Goal: Check status: Check status

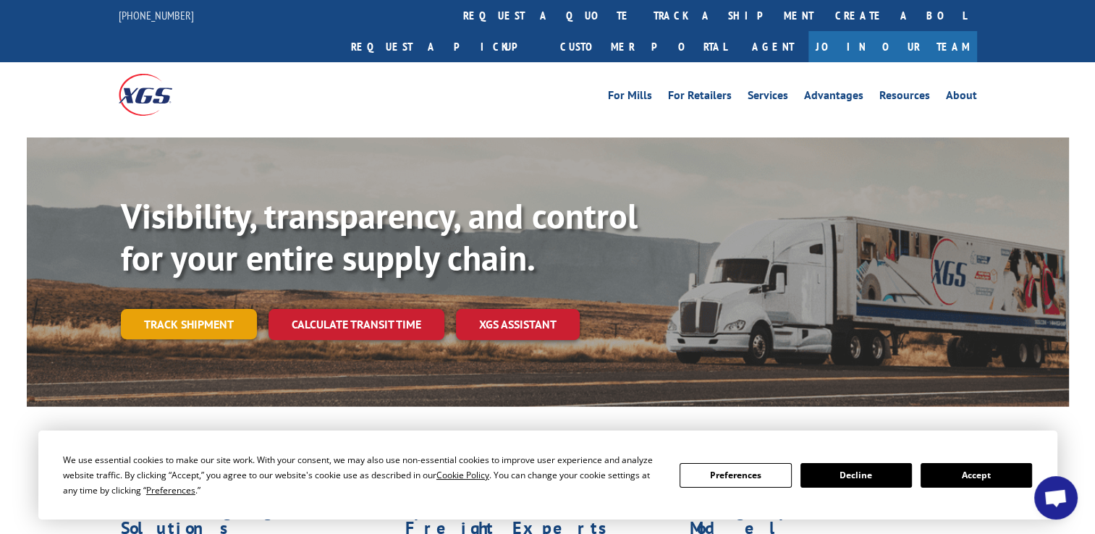
click at [198, 309] on link "Track shipment" at bounding box center [189, 324] width 136 height 30
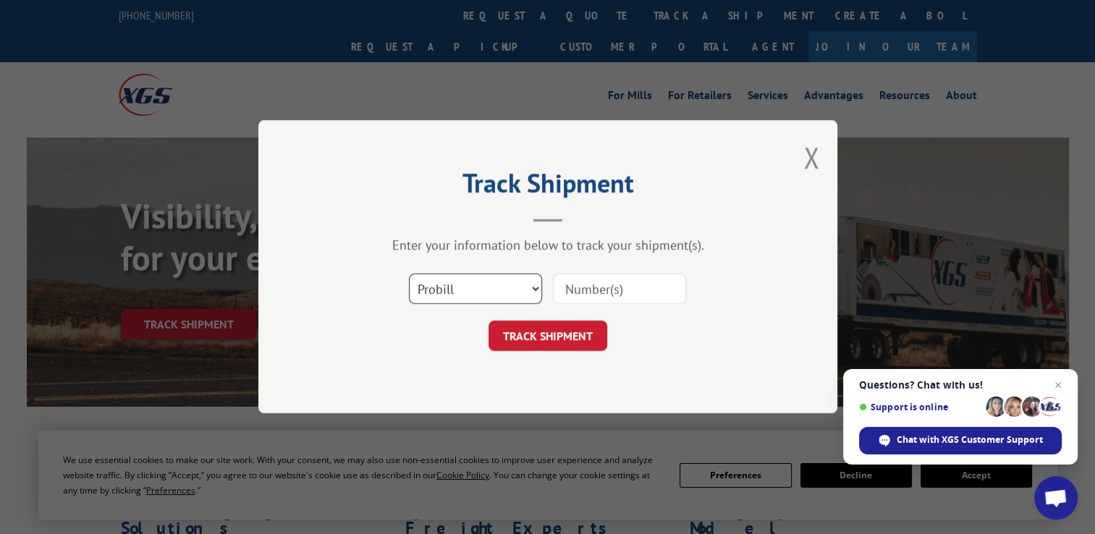
click at [535, 289] on select "Select category... Probill BOL PO" at bounding box center [475, 289] width 133 height 30
select select "bol"
click at [409, 274] on select "Select category... Probill BOL PO" at bounding box center [475, 289] width 133 height 30
click at [584, 288] on input at bounding box center [619, 289] width 133 height 30
type input "CP-029538.A"
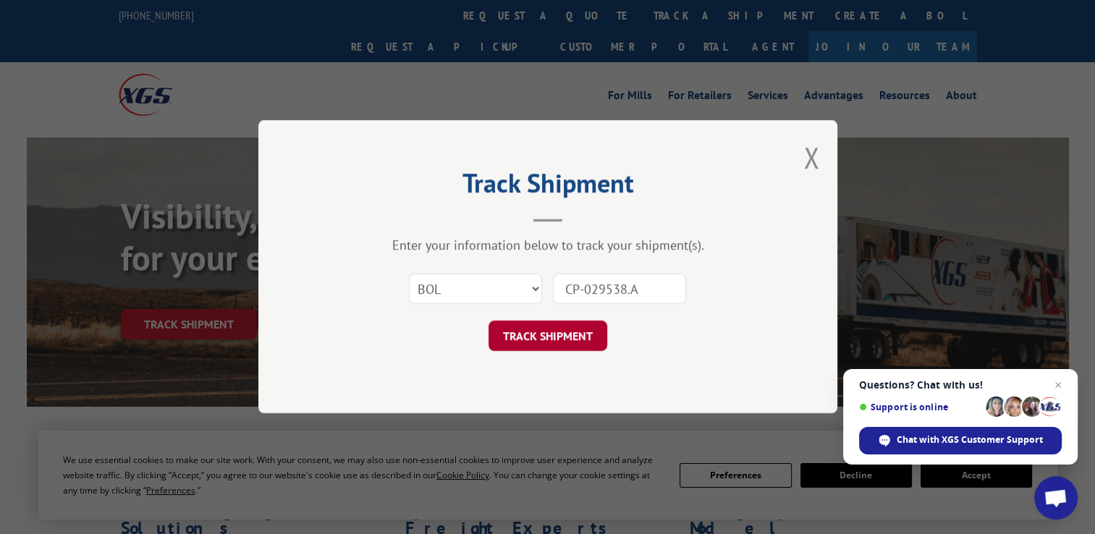
click at [543, 334] on button "TRACK SHIPMENT" at bounding box center [548, 336] width 119 height 30
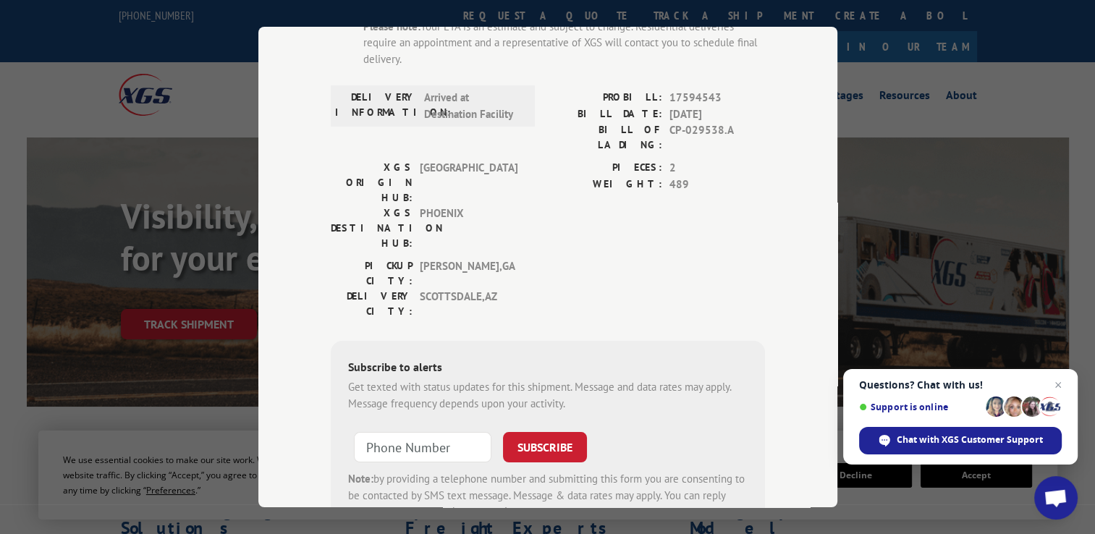
scroll to position [96, 0]
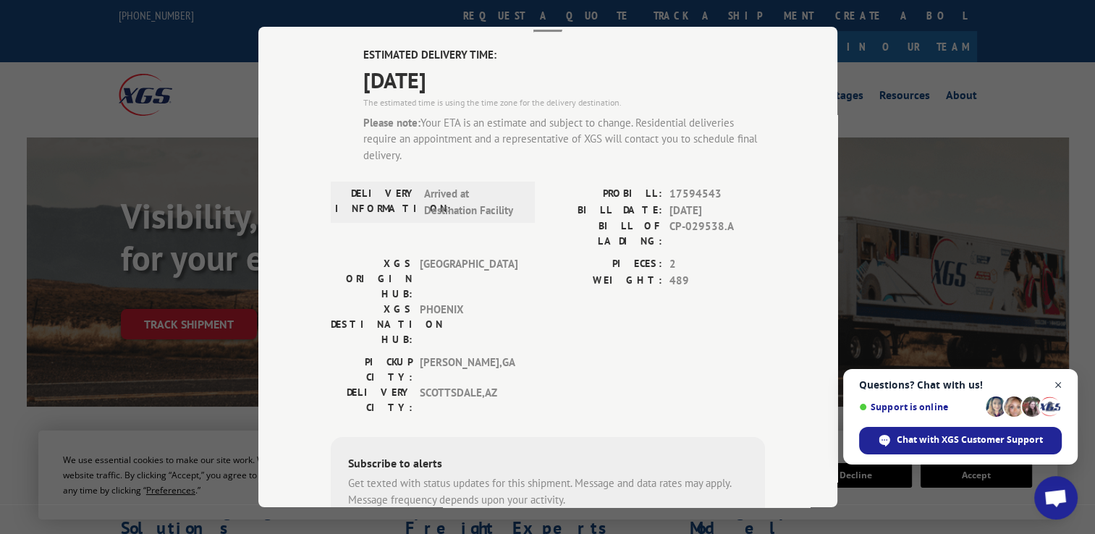
click at [1058, 384] on span "Open chat" at bounding box center [1059, 385] width 18 height 18
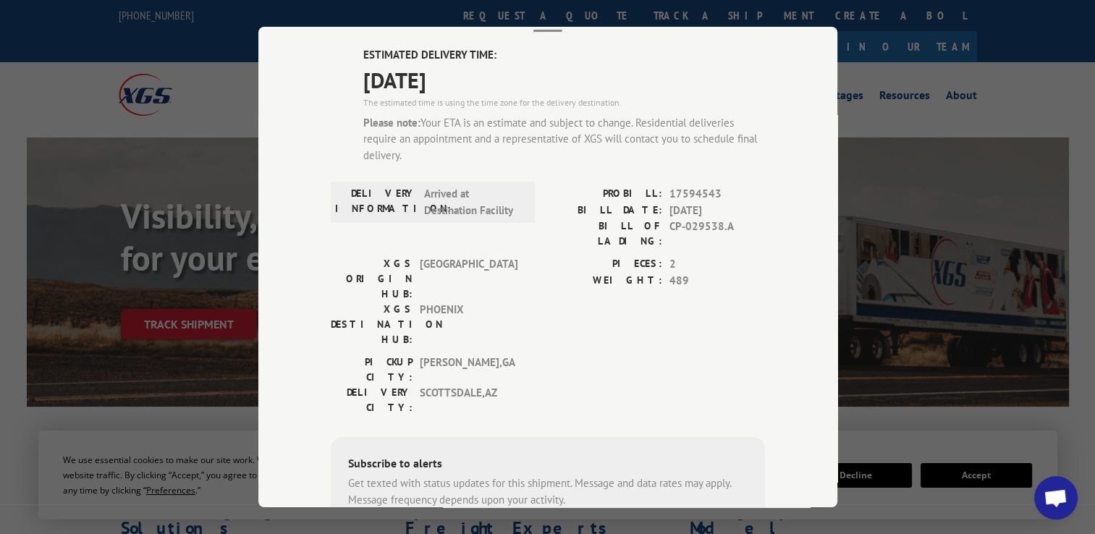
scroll to position [0, 0]
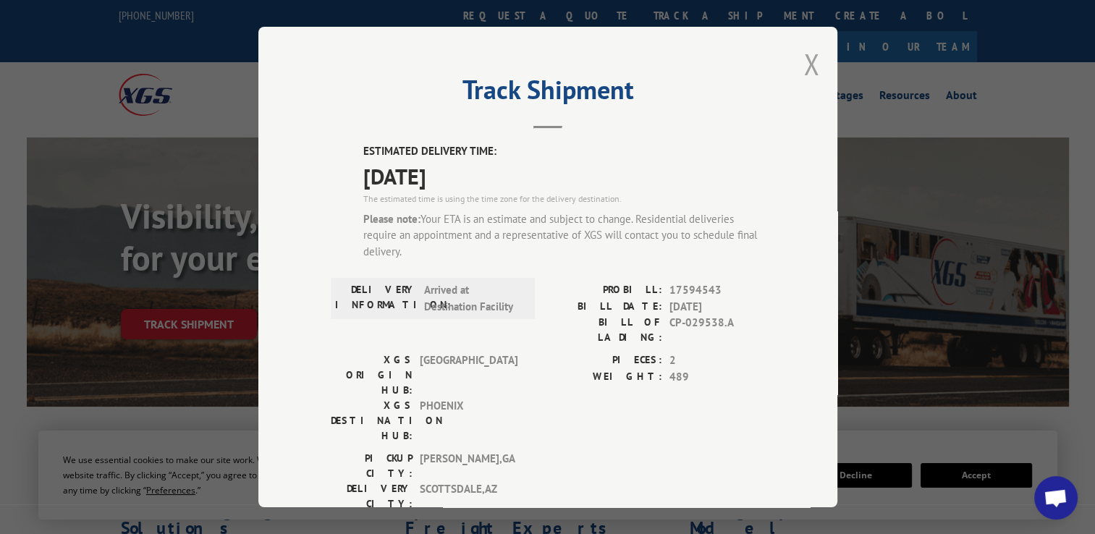
click at [804, 63] on button "Close modal" at bounding box center [812, 64] width 16 height 38
